Goal: Information Seeking & Learning: Learn about a topic

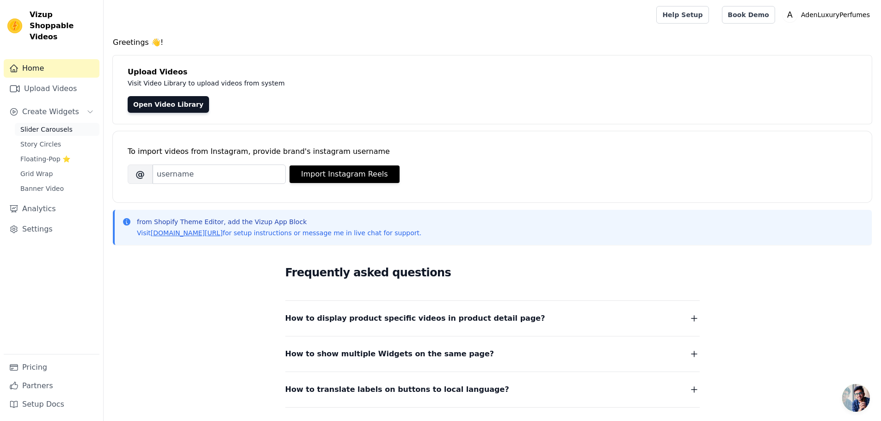
click at [48, 123] on link "Slider Carousels" at bounding box center [57, 129] width 85 height 13
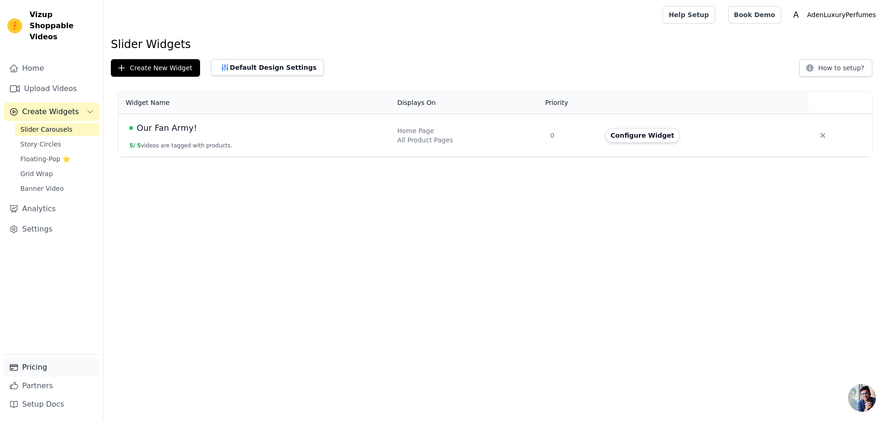
click at [42, 372] on link "Pricing" at bounding box center [52, 367] width 96 height 18
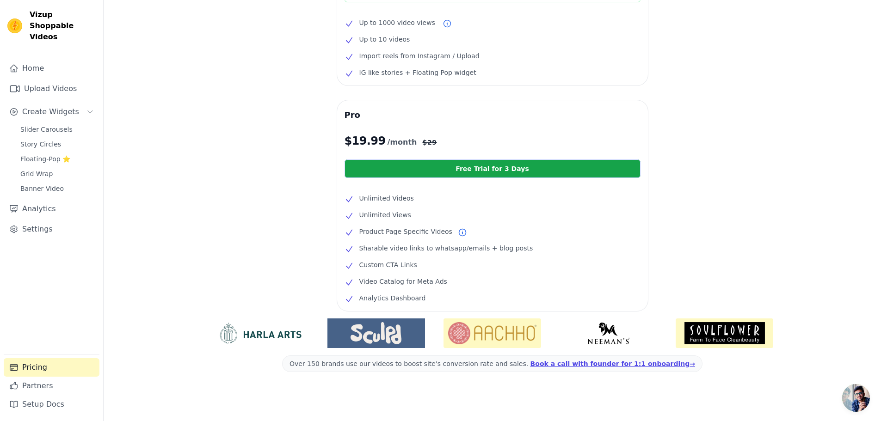
scroll to position [123, 0]
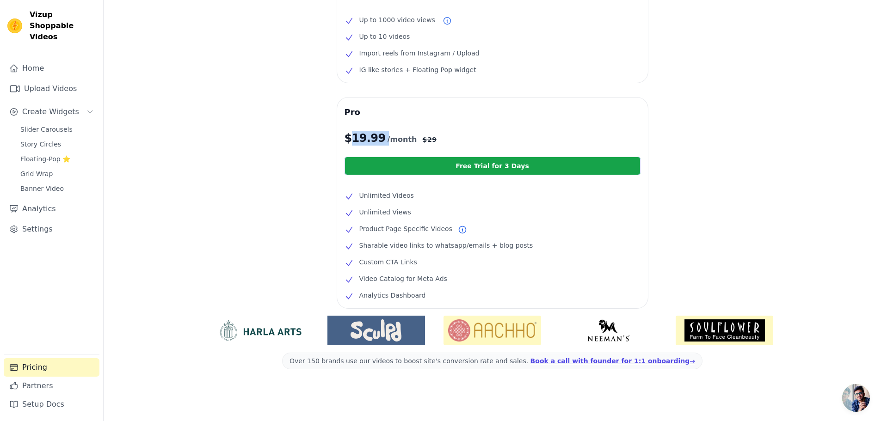
drag, startPoint x: 349, startPoint y: 140, endPoint x: 375, endPoint y: 144, distance: 26.1
click at [375, 144] on p "$ 19.99 /month $ 29" at bounding box center [492, 138] width 296 height 15
copy p "19.99"
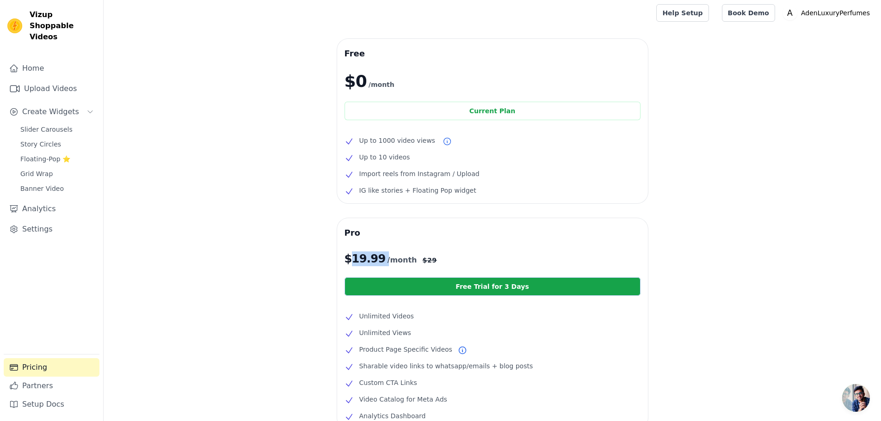
scroll to position [0, 0]
